Goal: Complete application form: Complete application form

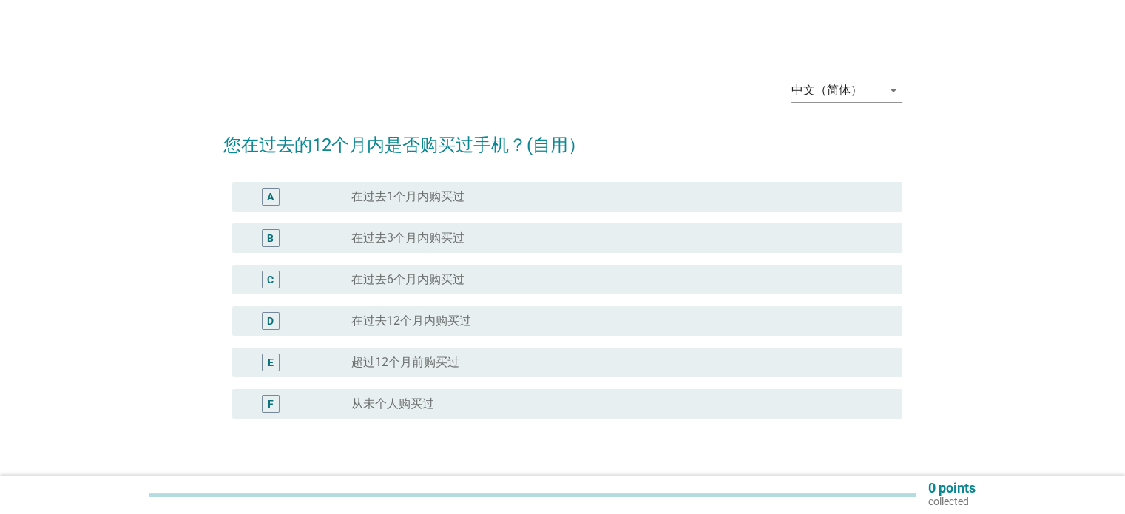
click at [463, 325] on label "在过去12个月内购买过" at bounding box center [411, 321] width 120 height 15
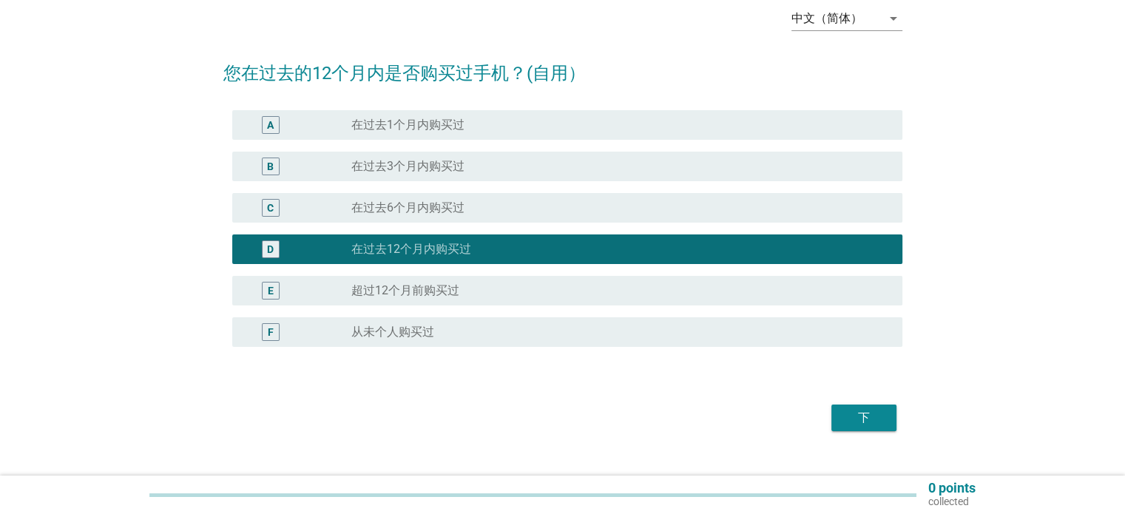
scroll to position [74, 0]
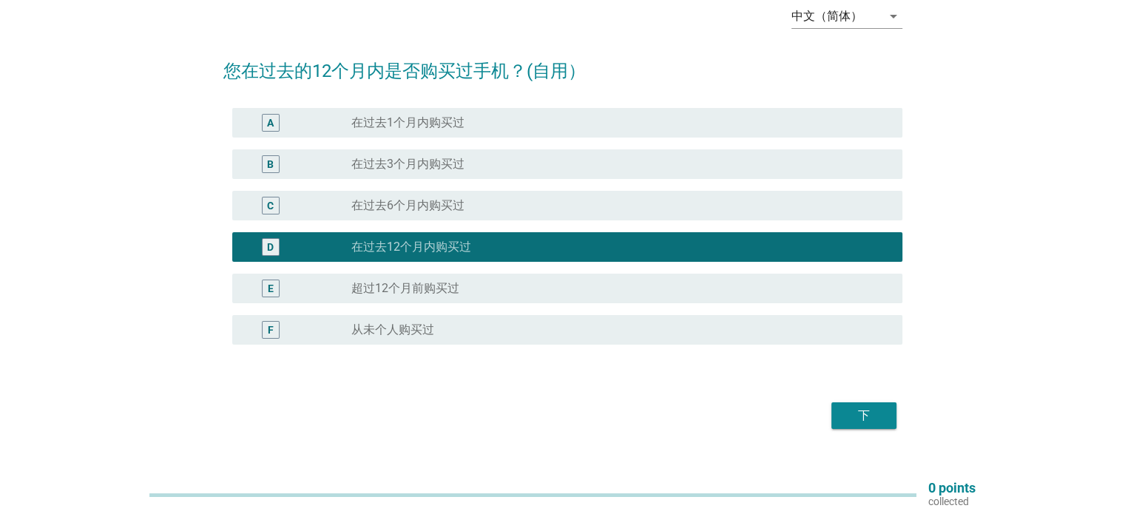
click at [856, 412] on div "下" at bounding box center [863, 416] width 41 height 18
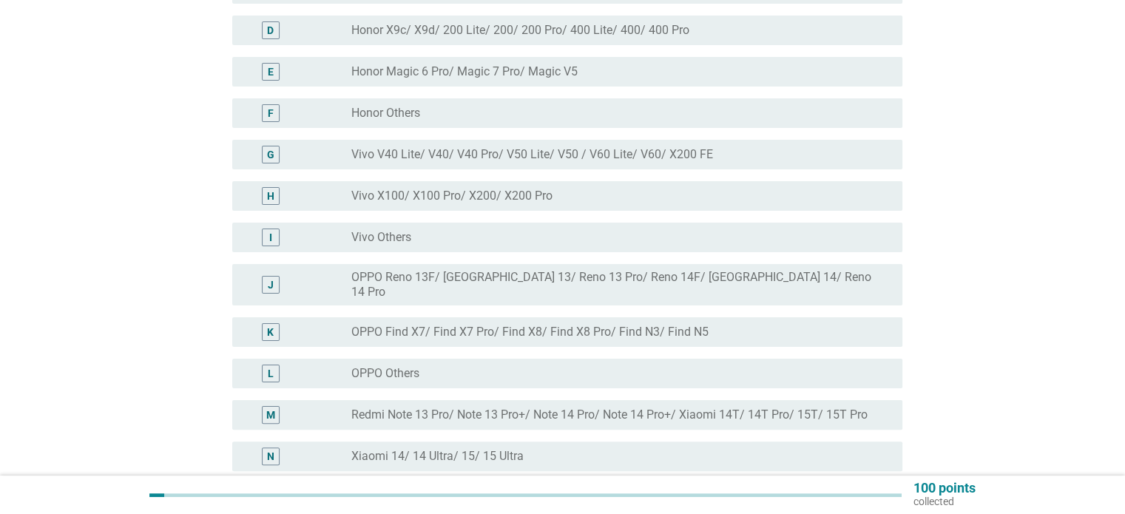
scroll to position [296, 0]
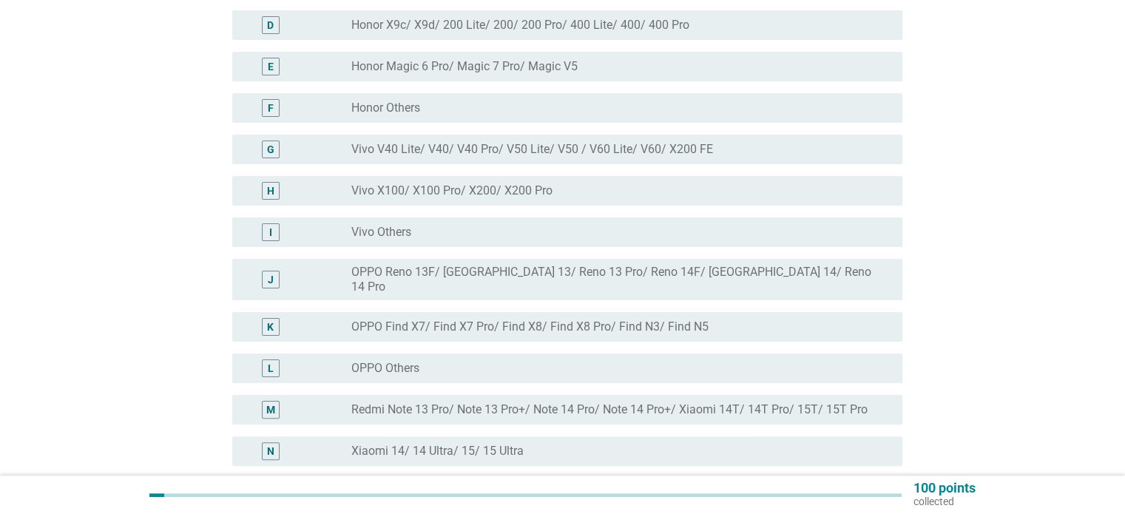
click at [598, 361] on div "radio_button_unchecked OPPO Others" at bounding box center [614, 368] width 527 height 15
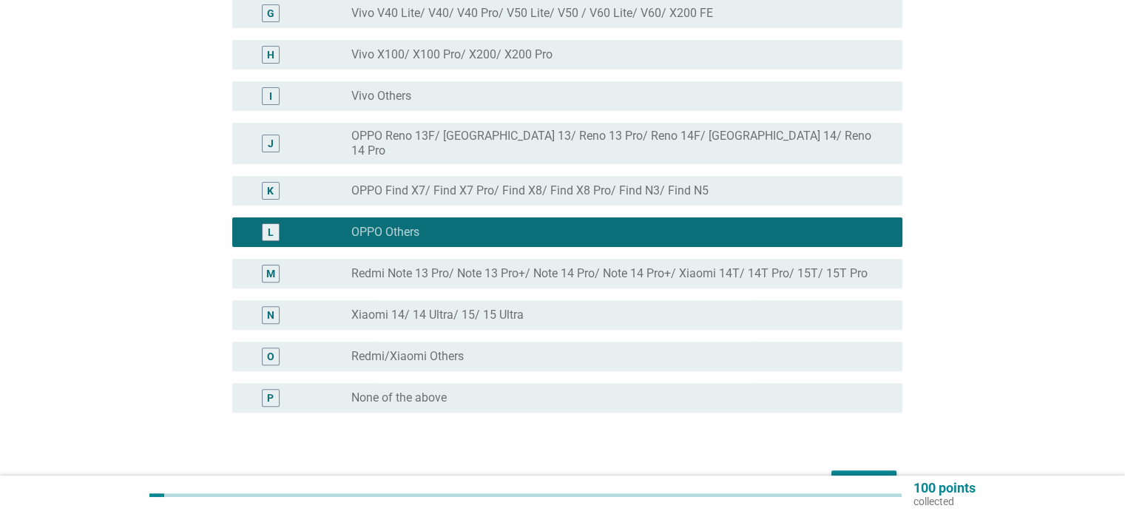
scroll to position [512, 0]
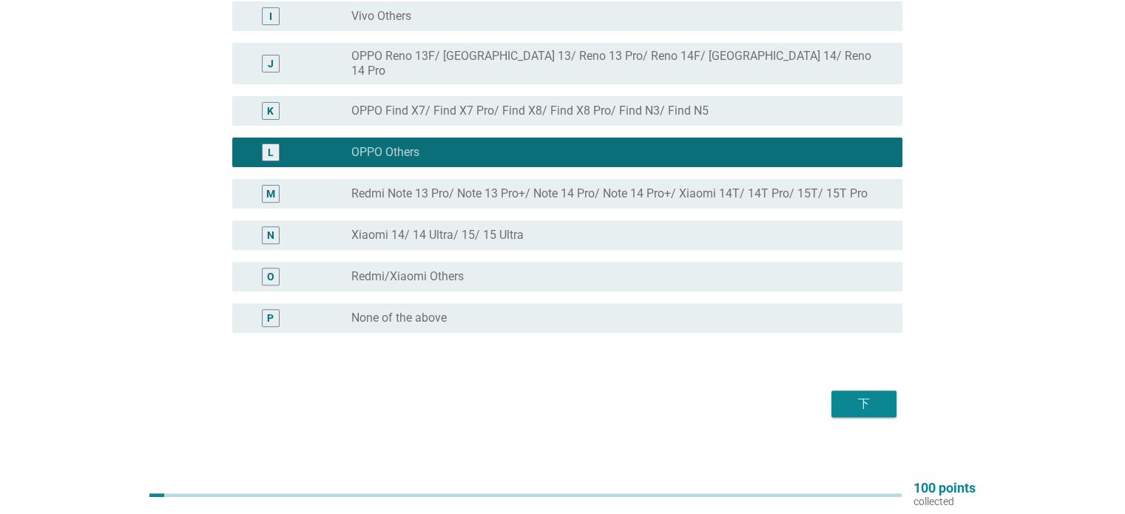
click at [864, 403] on button "下" at bounding box center [864, 404] width 65 height 27
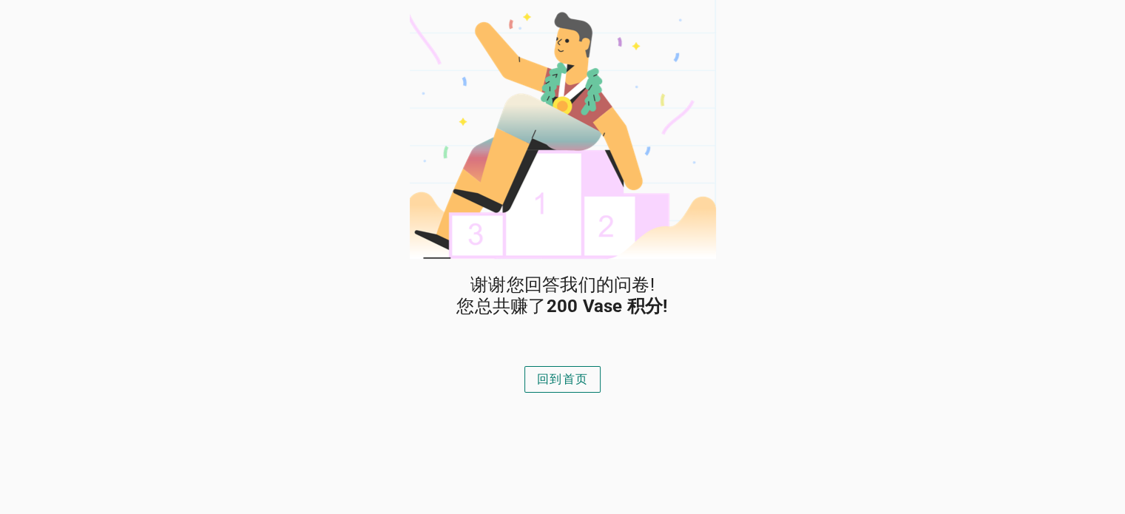
click at [577, 384] on div "回到首页" at bounding box center [562, 380] width 51 height 18
